Goal: Check status: Check status

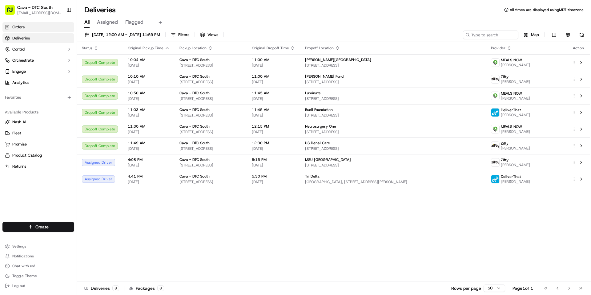
click at [39, 27] on link "Orders" at bounding box center [38, 27] width 72 height 10
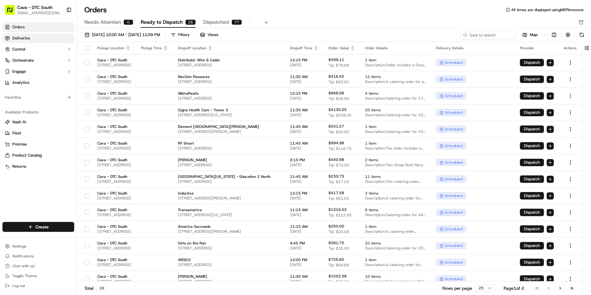
click at [43, 42] on link "Deliveries" at bounding box center [38, 38] width 72 height 10
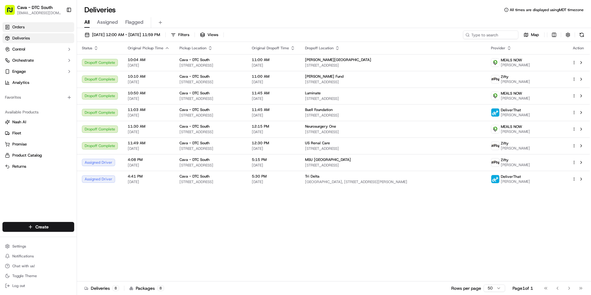
click at [34, 31] on link "Orders" at bounding box center [38, 27] width 72 height 10
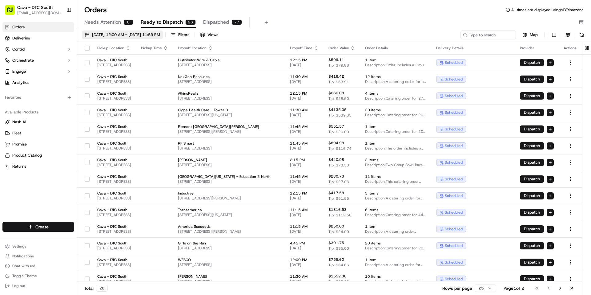
click at [125, 36] on span "[DATE] 12:00 AM - [DATE] 11:59 PM" at bounding box center [126, 35] width 68 height 6
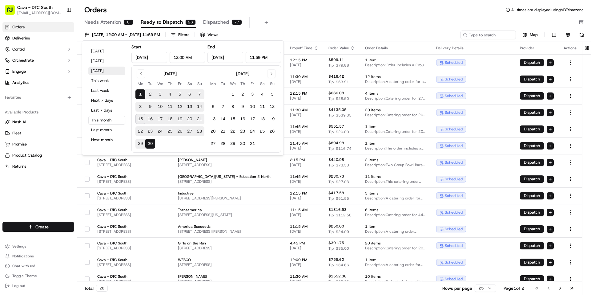
click at [107, 68] on button "[DATE]" at bounding box center [106, 71] width 37 height 9
type input "[DATE]"
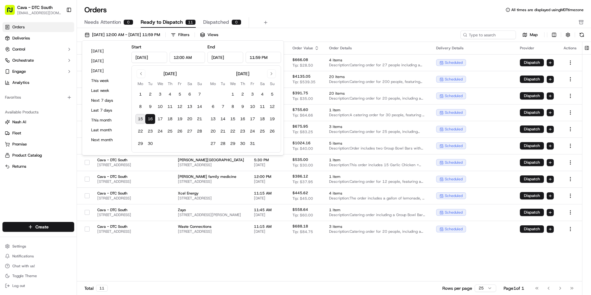
click at [311, 23] on div "Needs Attention 0 Ready to Dispatch 11 Dispatched 0" at bounding box center [329, 22] width 491 height 10
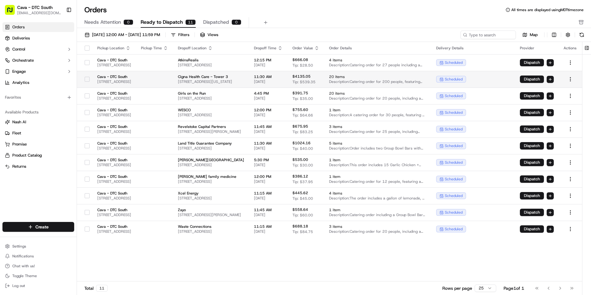
click at [515, 80] on td "scheduled" at bounding box center [474, 79] width 84 height 17
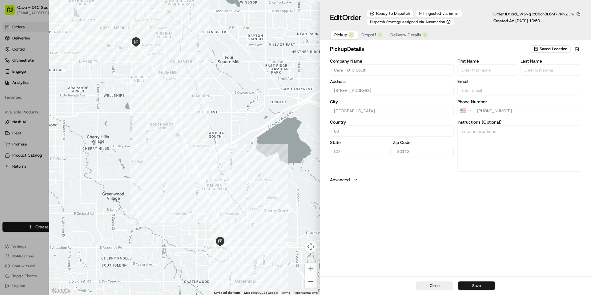
type input "+1"
click at [16, 200] on div at bounding box center [295, 147] width 591 height 295
